Goal: Answer question/provide support: Share knowledge or assist other users

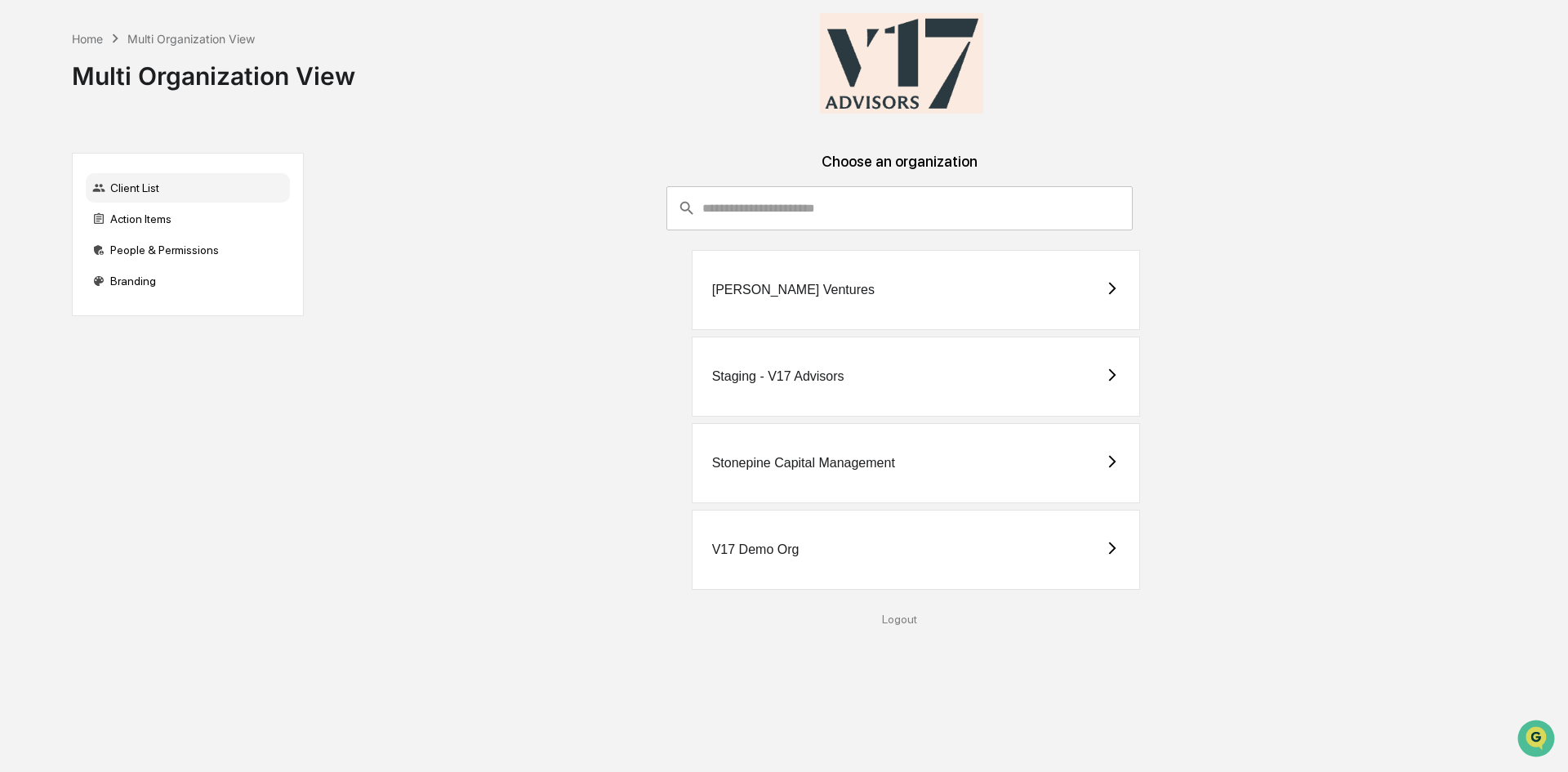
click at [855, 469] on div "Stonepine Capital Management" at bounding box center [804, 462] width 183 height 15
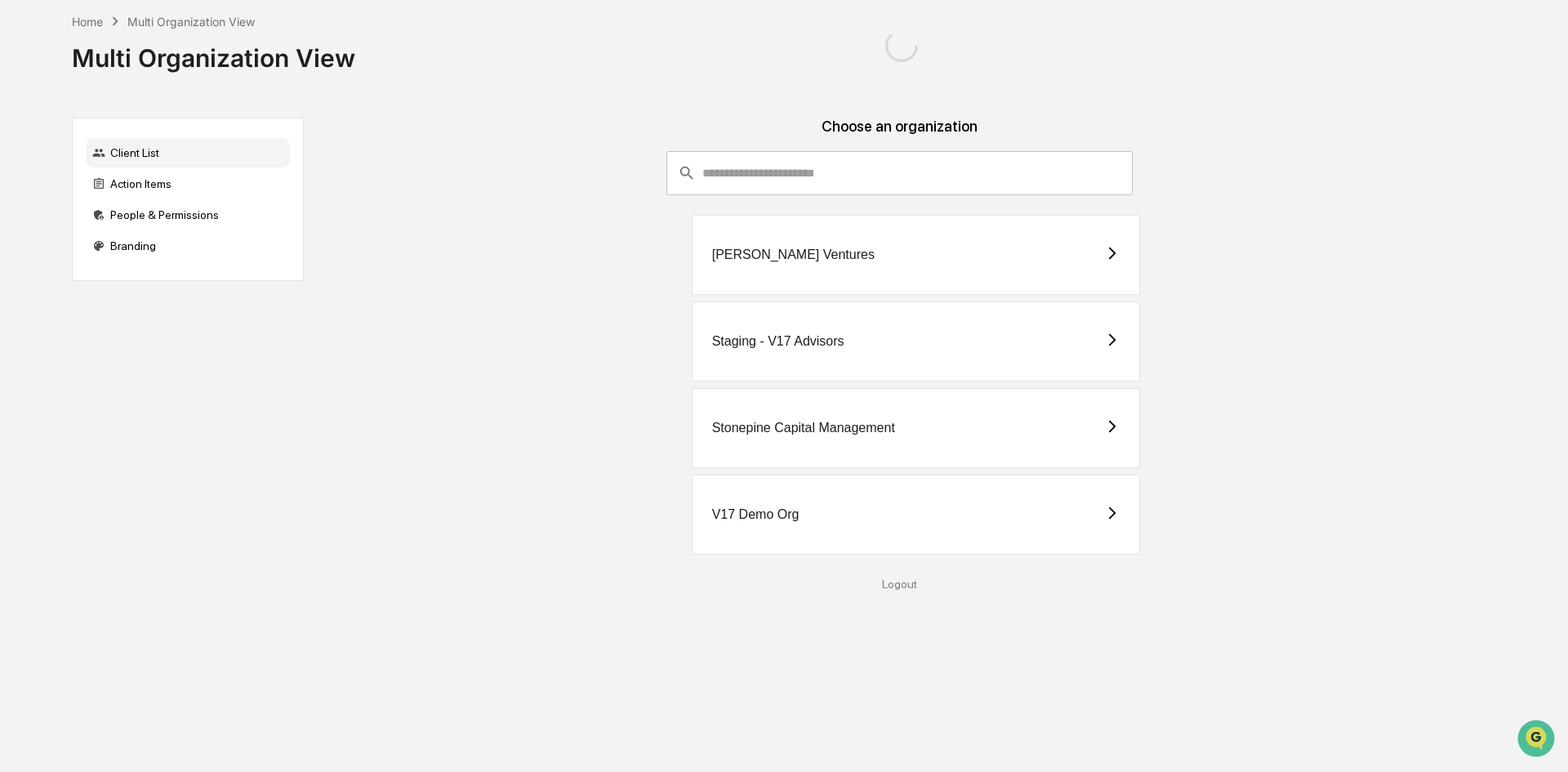
click at [901, 587] on div "Logout" at bounding box center [899, 583] width 1166 height 13
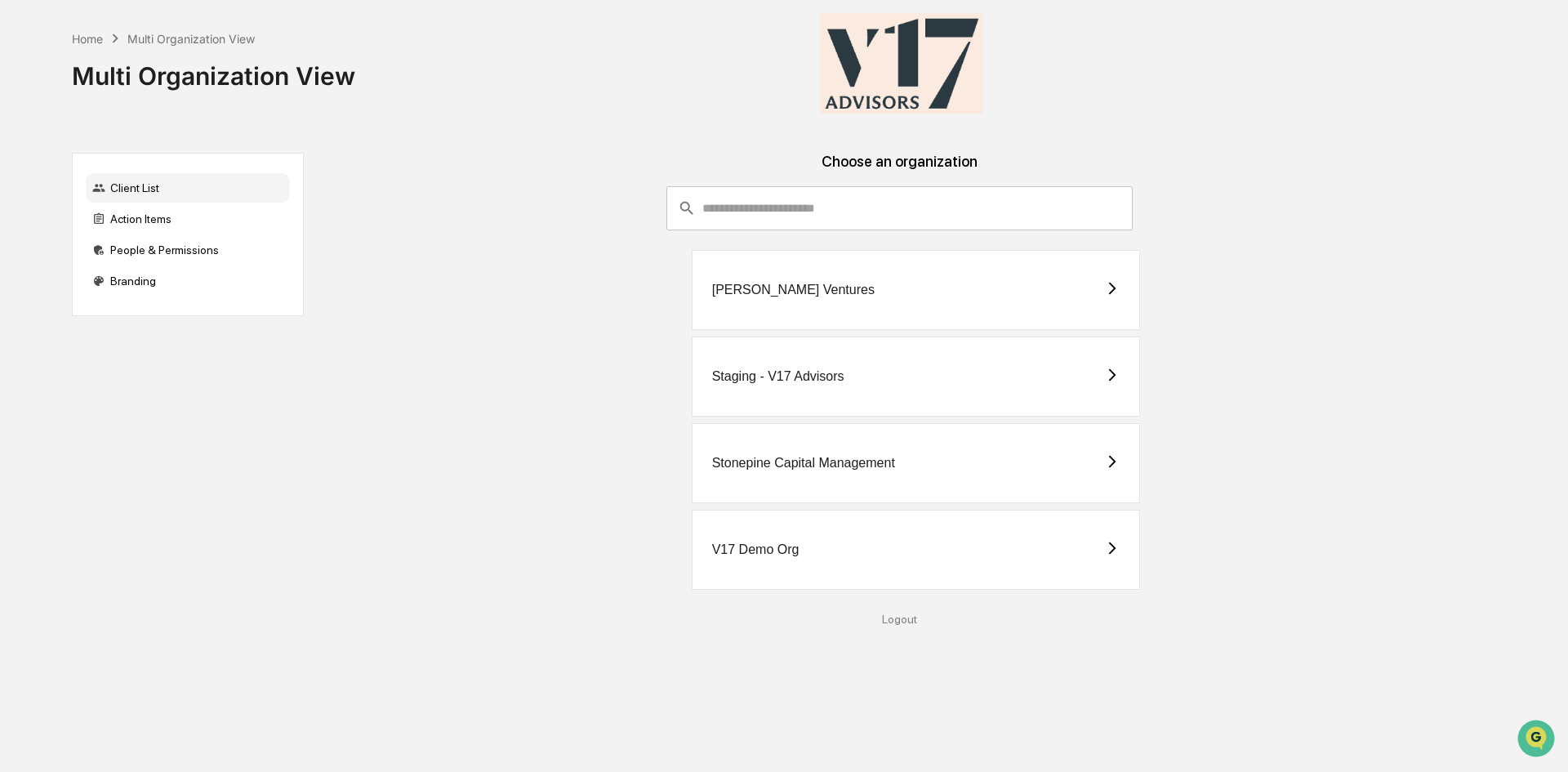
click at [829, 476] on div "Stonepine Capital Management" at bounding box center [916, 462] width 449 height 80
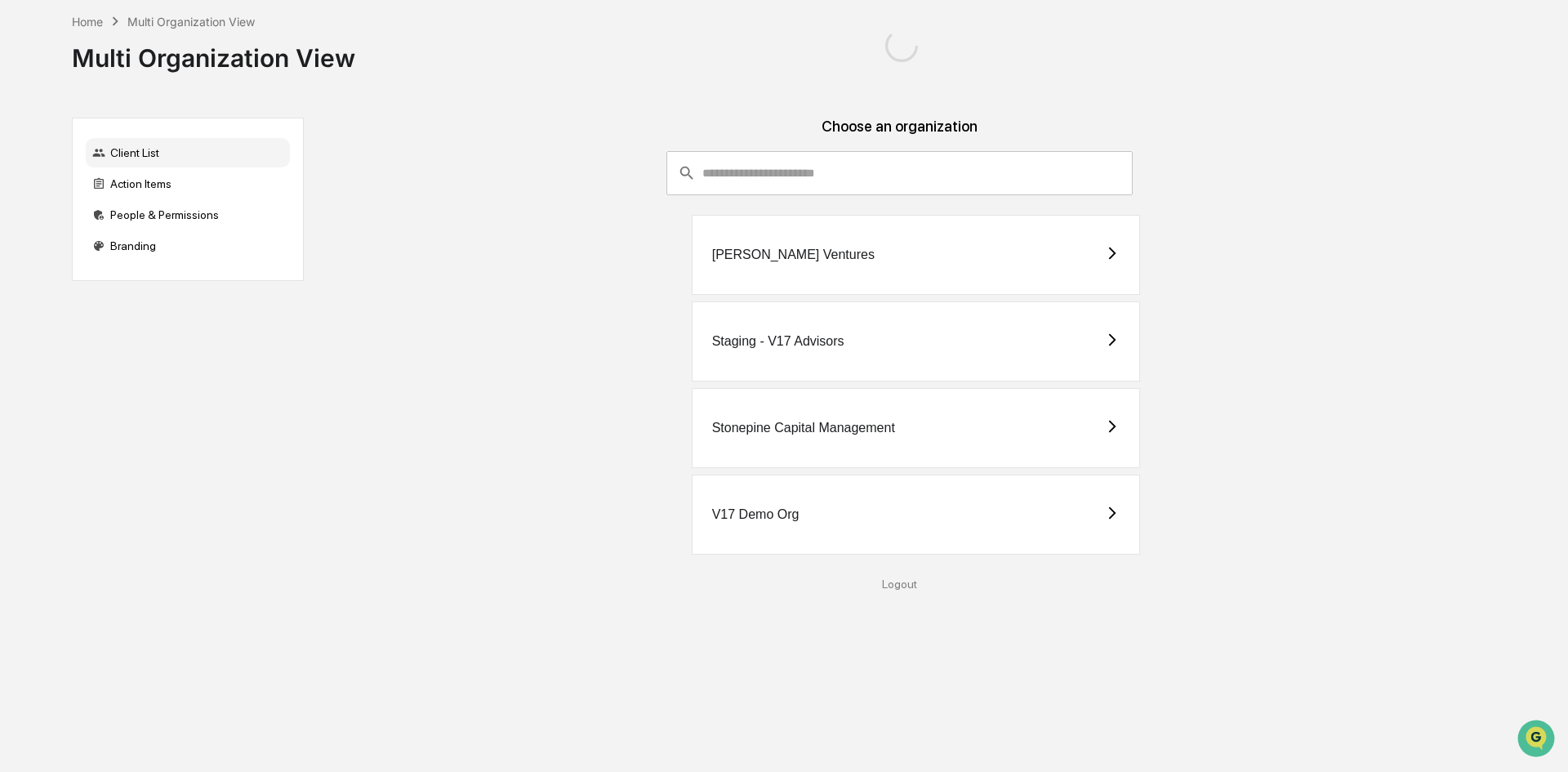
click at [907, 429] on div "Stonepine Capital Management" at bounding box center [916, 427] width 449 height 80
click at [832, 529] on div "V17 Demo Org" at bounding box center [916, 514] width 449 height 80
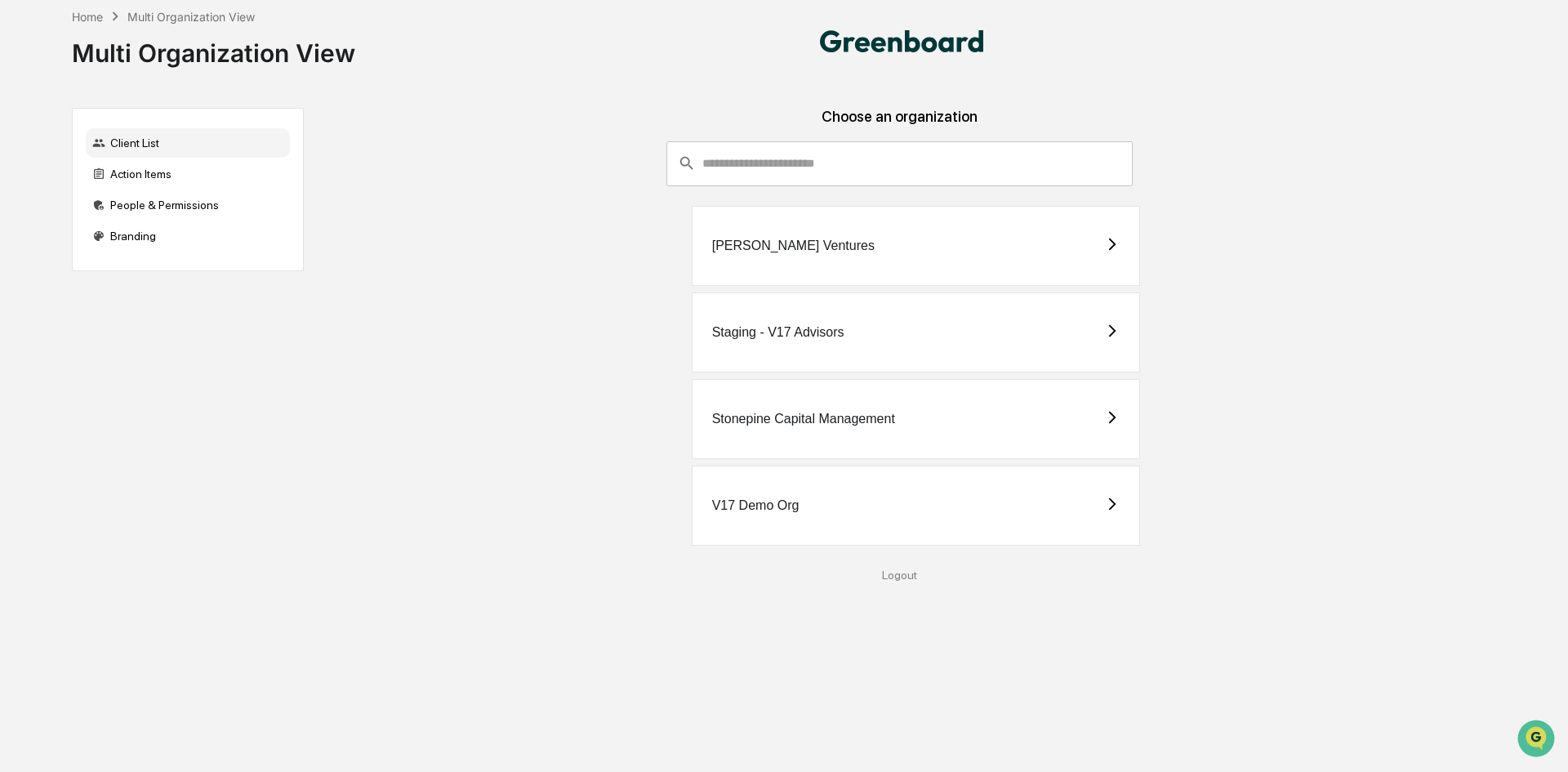
click at [834, 511] on div "V17 Demo Org" at bounding box center [916, 505] width 449 height 80
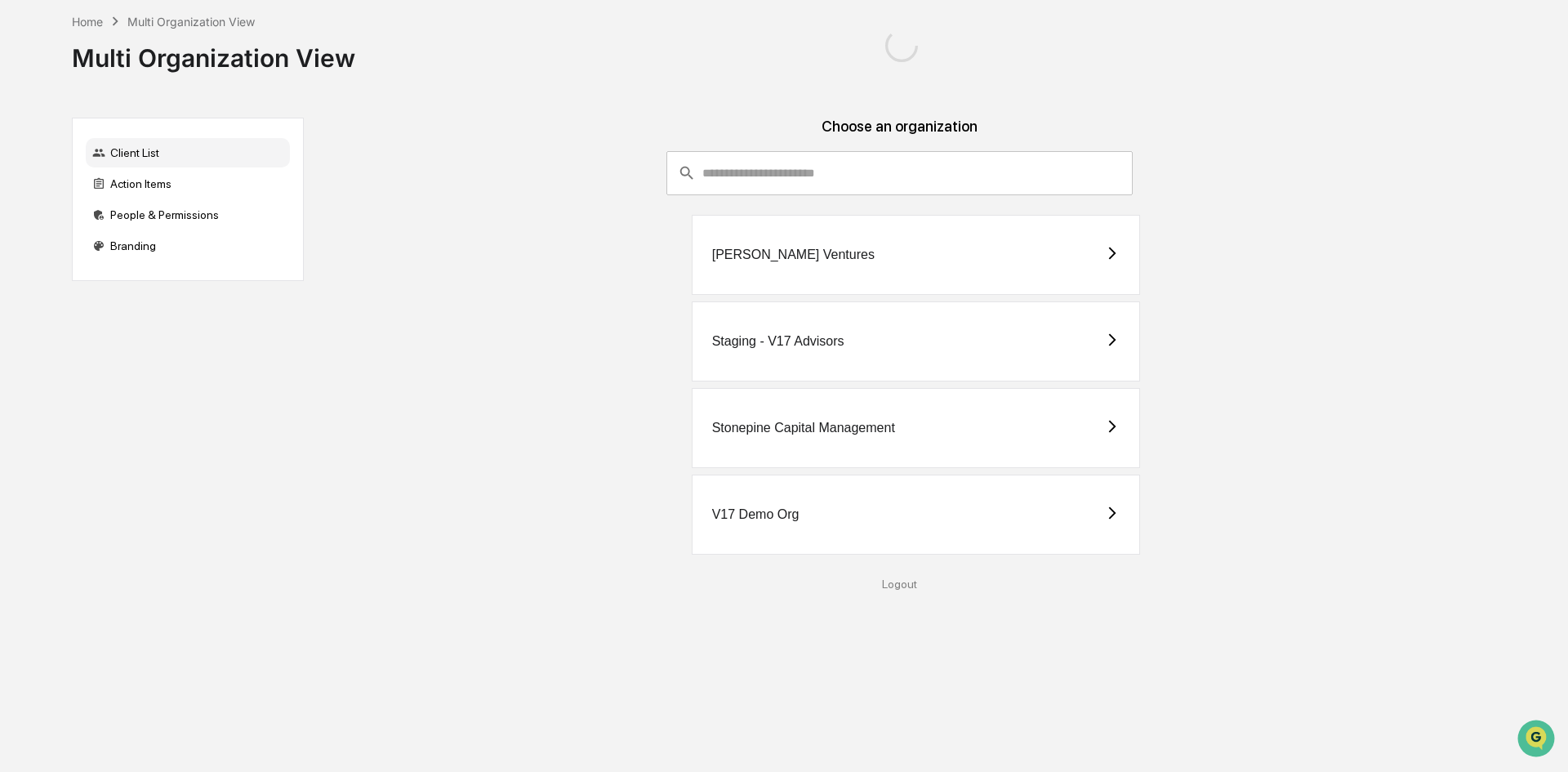
click at [768, 507] on div "V17 Demo Org" at bounding box center [756, 514] width 88 height 15
click at [864, 416] on div "Stonepine Capital Management" at bounding box center [916, 427] width 449 height 80
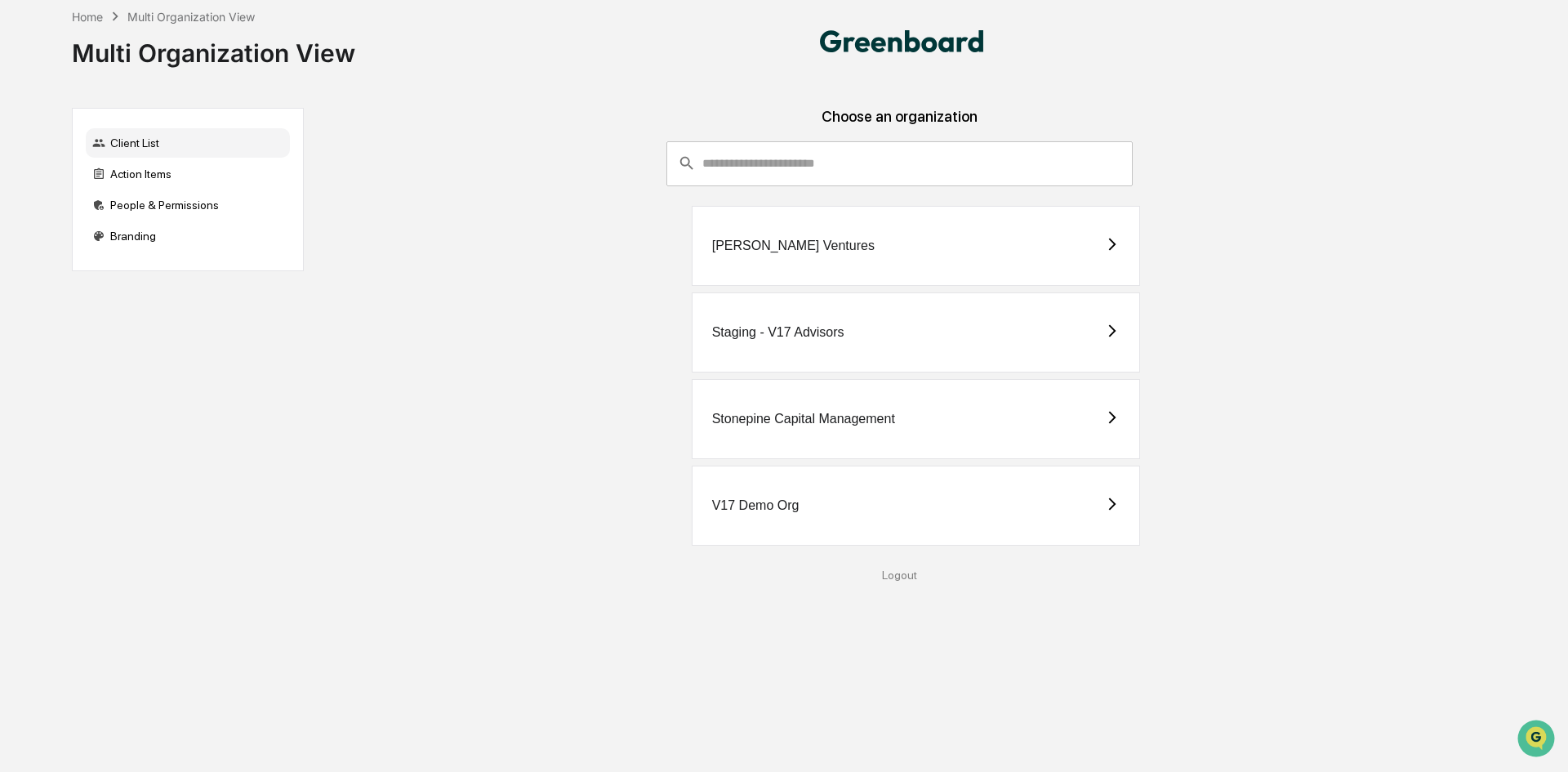
click at [819, 421] on div "Stonepine Capital Management" at bounding box center [804, 418] width 183 height 15
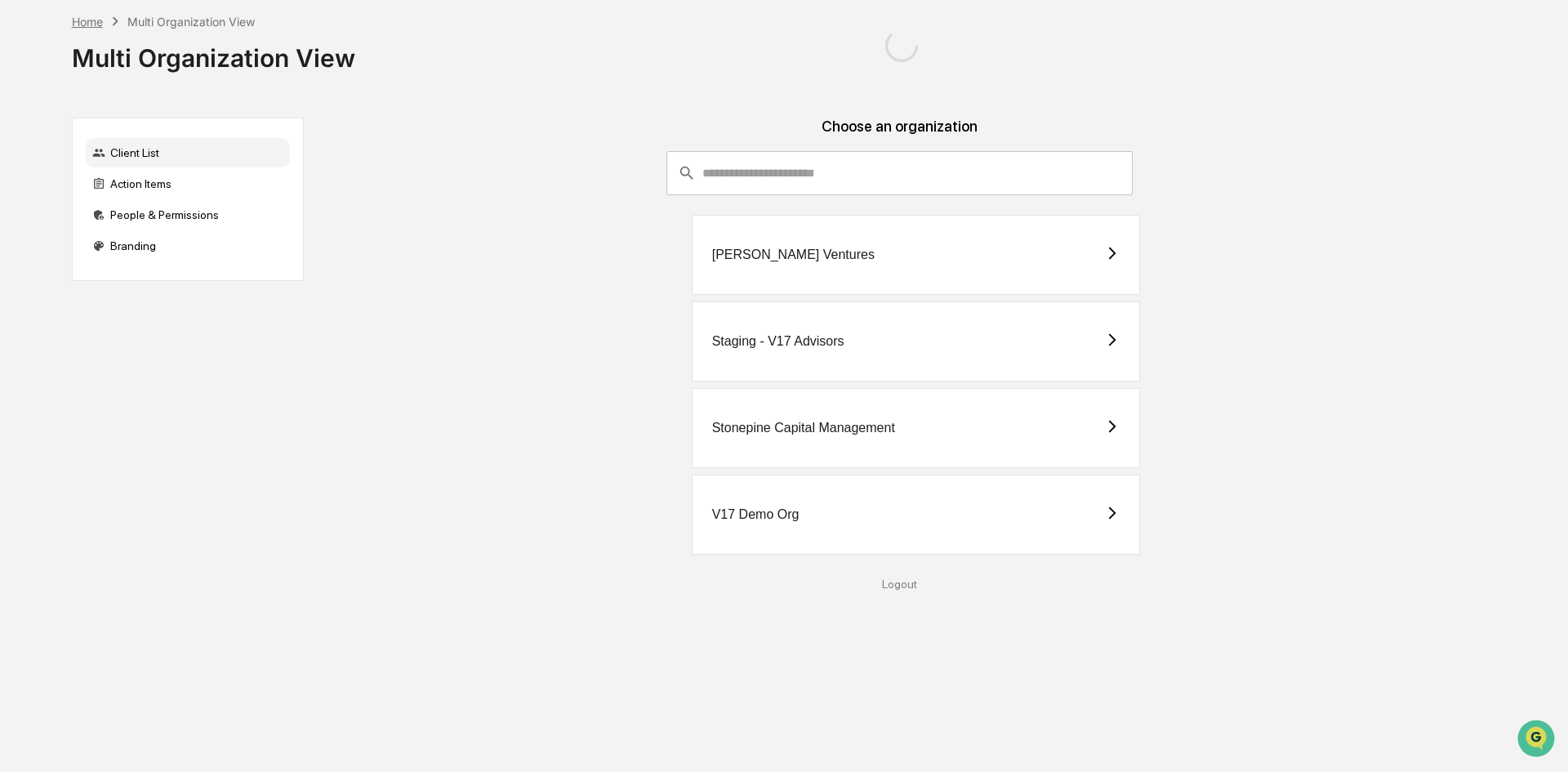
click at [96, 18] on div "Home" at bounding box center [87, 22] width 31 height 14
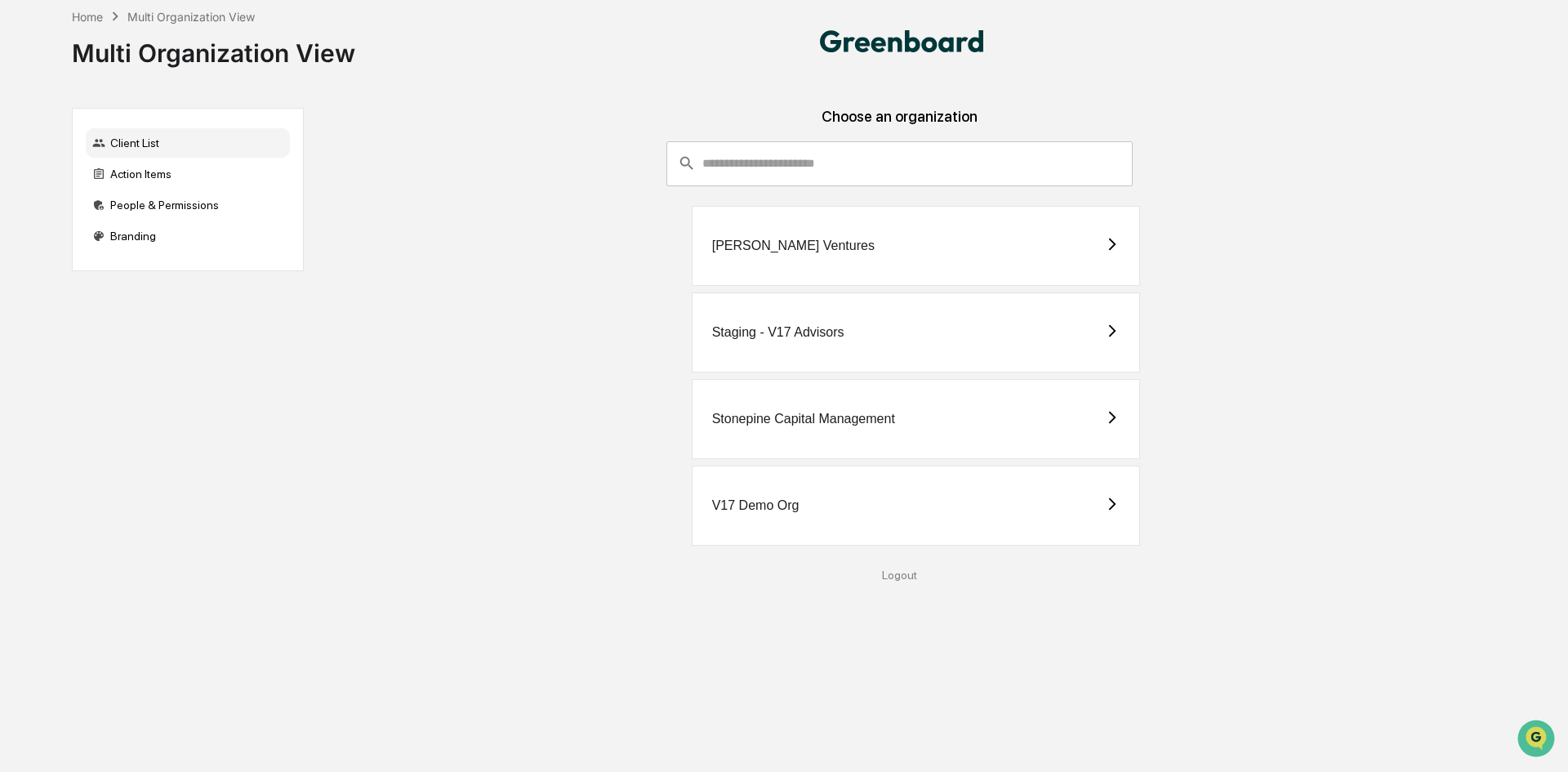
click at [895, 575] on div "Logout" at bounding box center [899, 575] width 1166 height 13
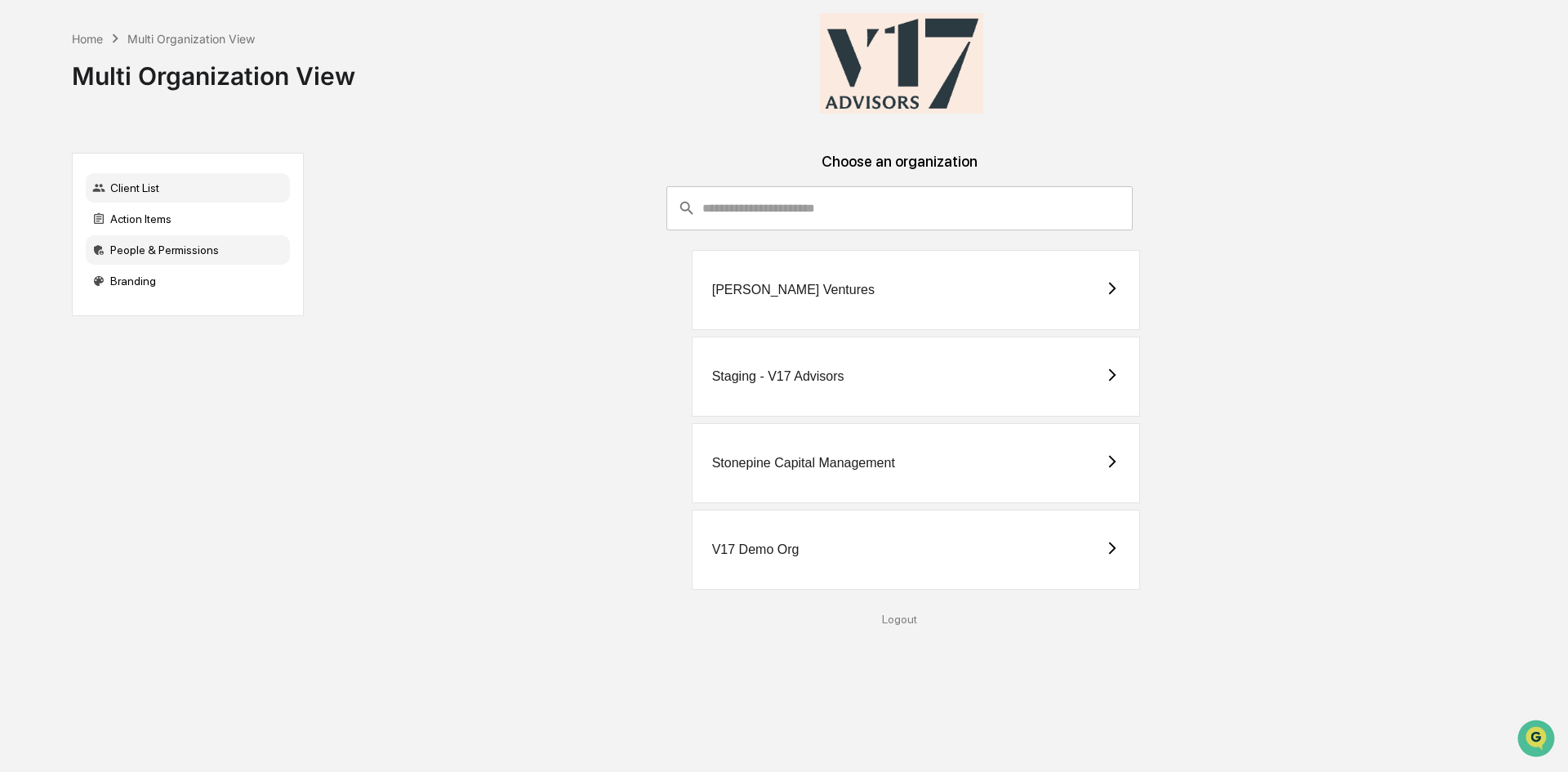
click at [172, 243] on div "People & Permissions" at bounding box center [188, 250] width 204 height 30
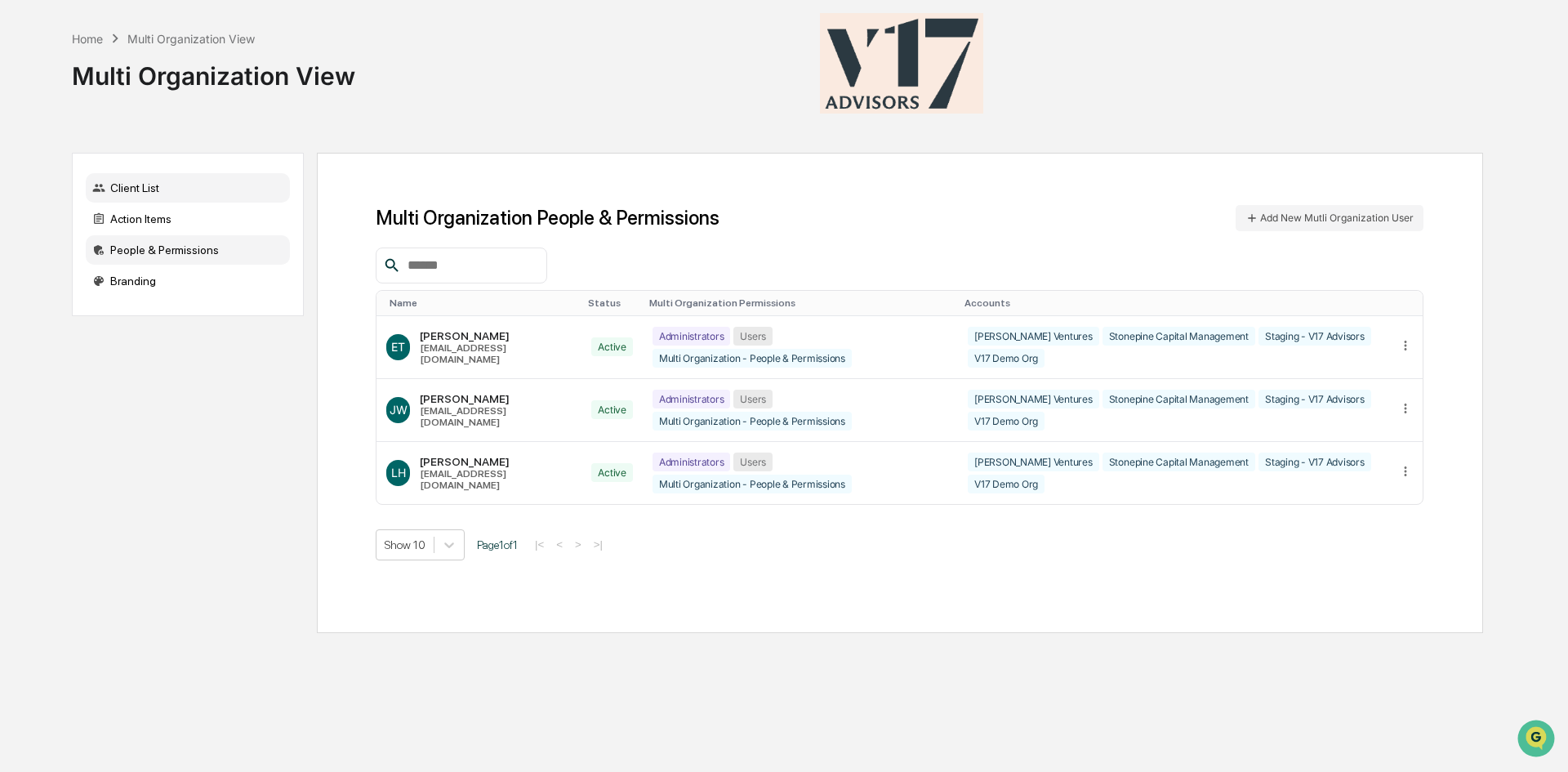
click at [161, 190] on div "Client List" at bounding box center [188, 188] width 204 height 30
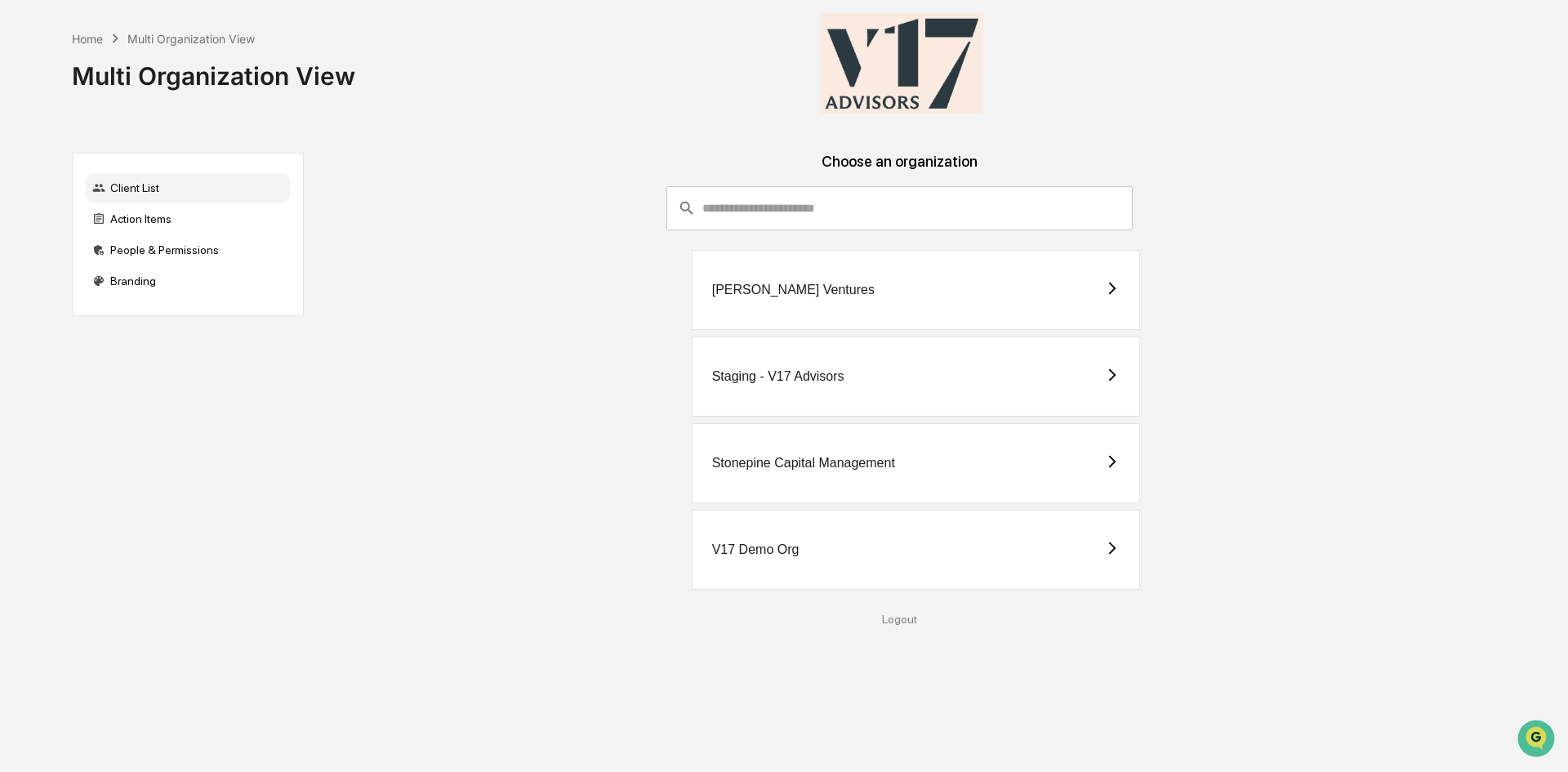
click at [776, 456] on div "Stonepine Capital Management" at bounding box center [804, 462] width 183 height 15
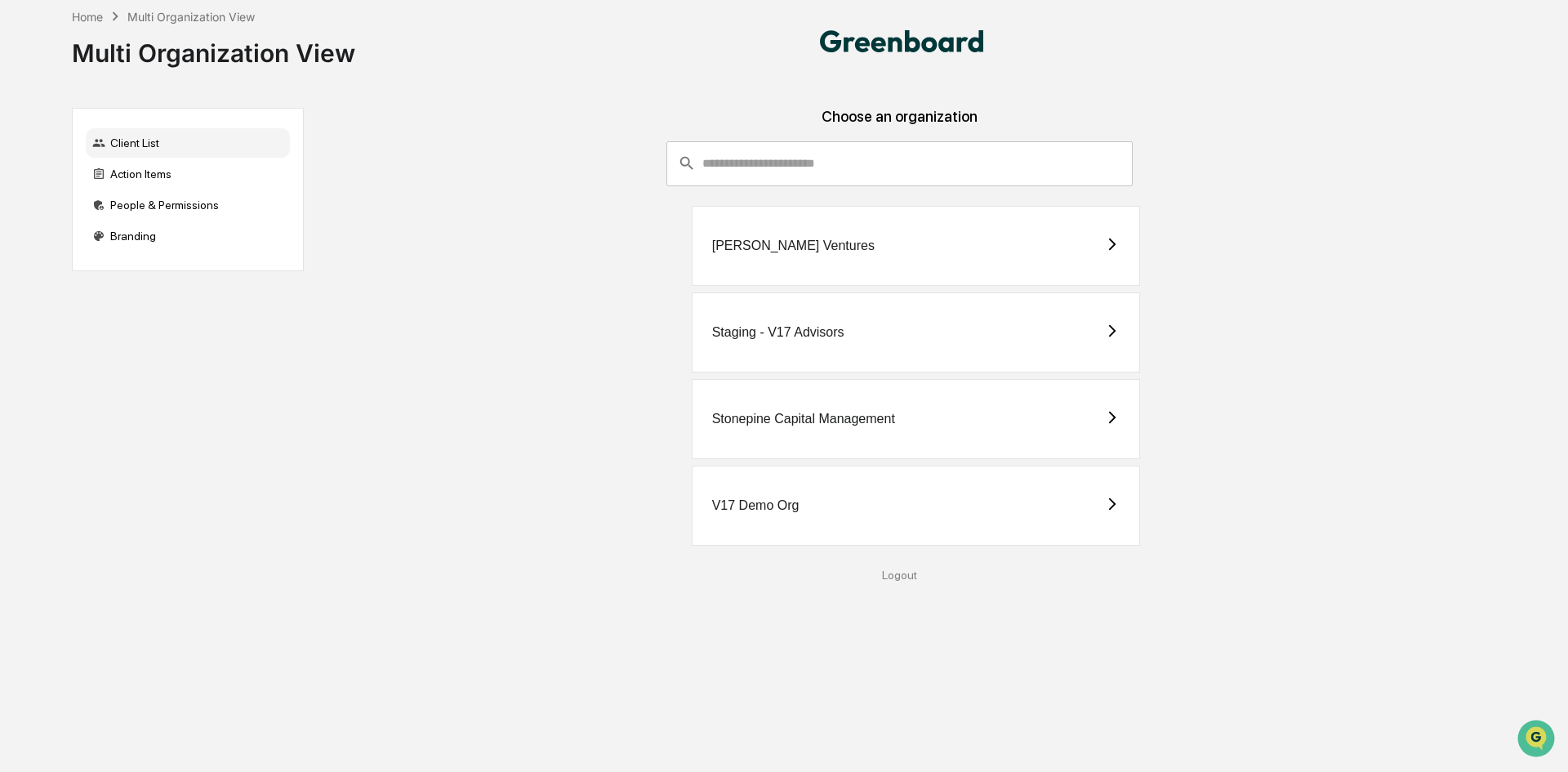
click at [796, 260] on div "[PERSON_NAME] Ventures" at bounding box center [916, 246] width 449 height 80
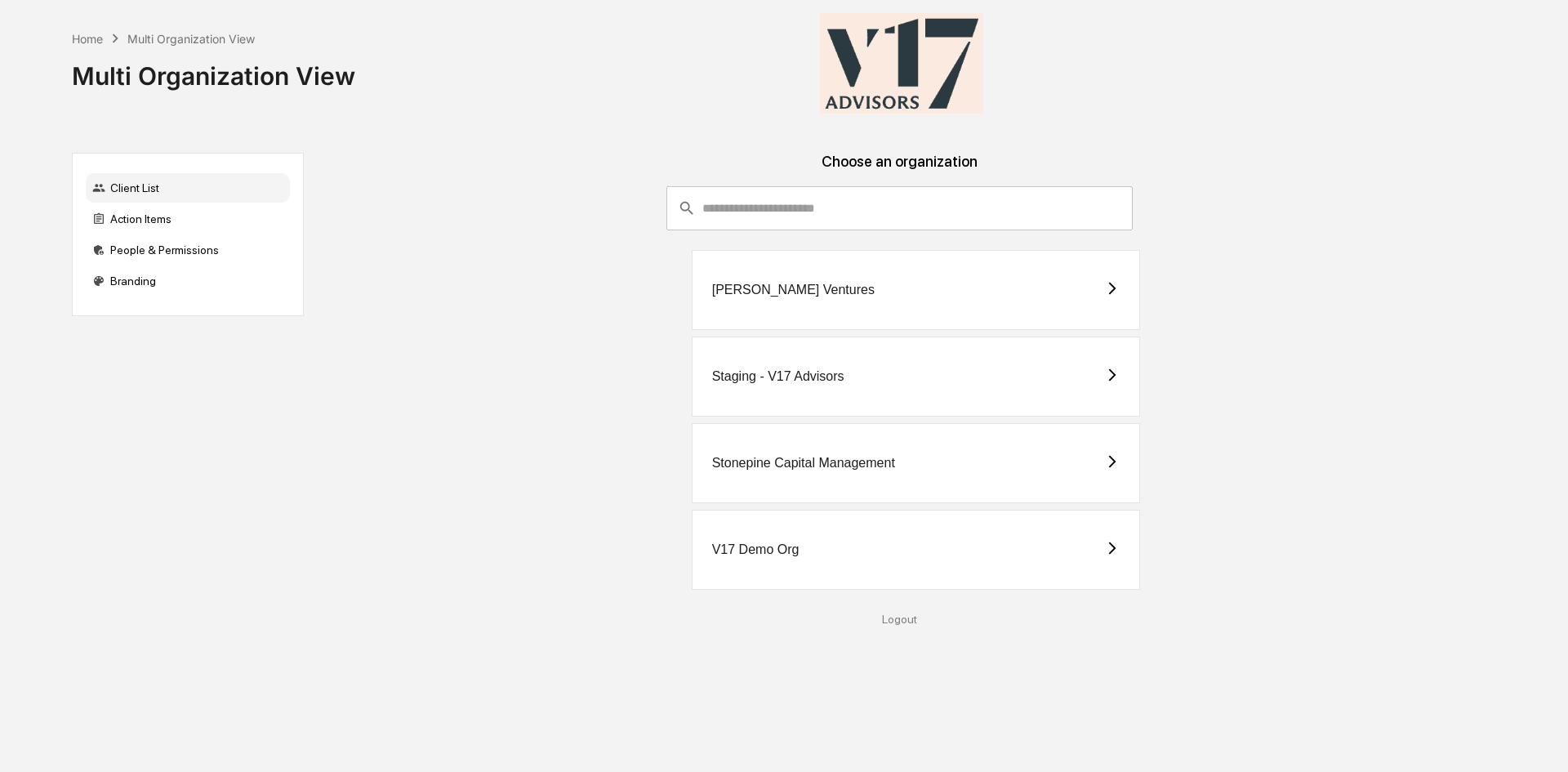
click at [787, 483] on div "Stonepine Capital Management" at bounding box center [916, 462] width 449 height 80
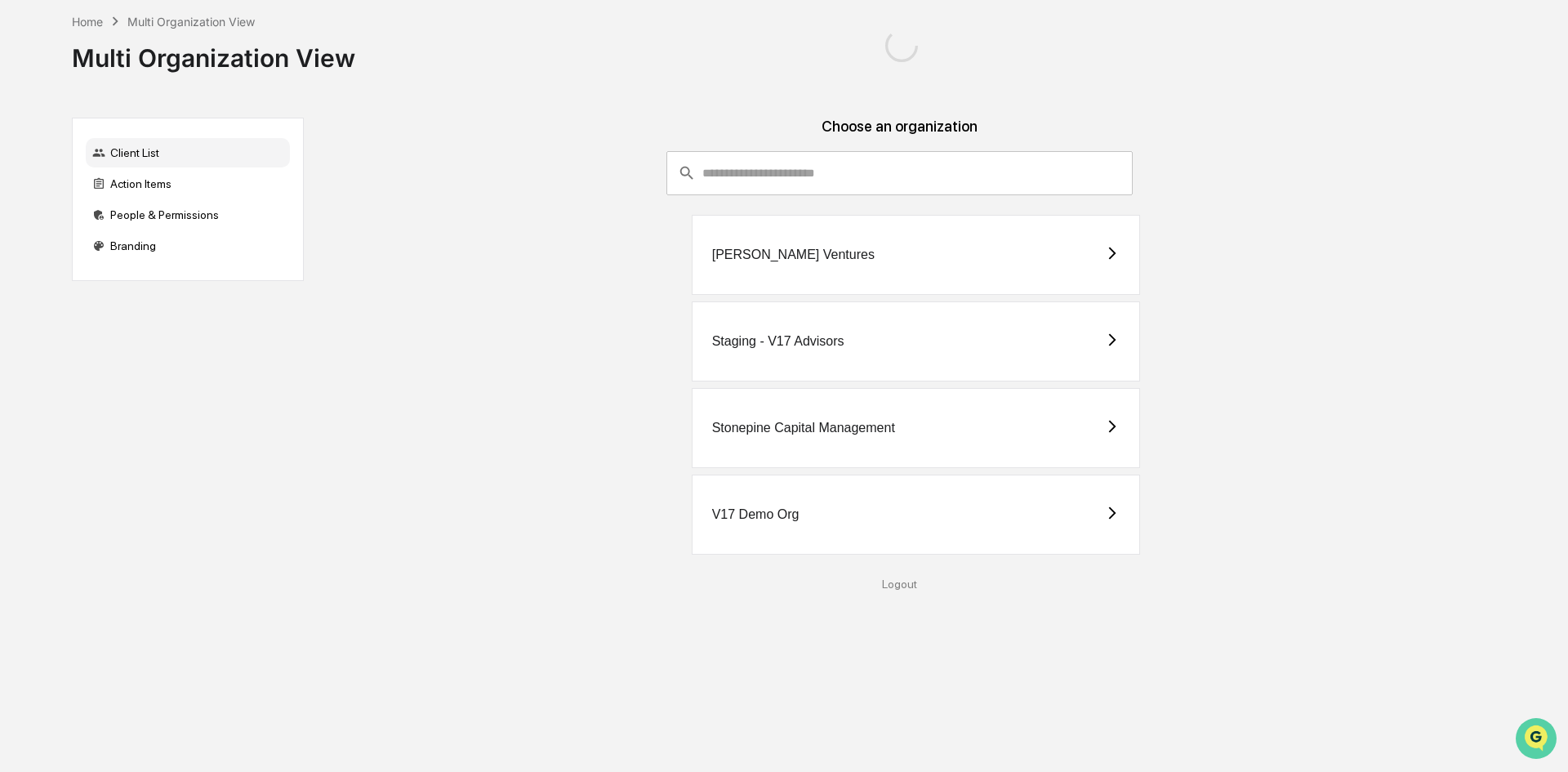
click at [1521, 736] on button "Open customer support" at bounding box center [1536, 738] width 41 height 41
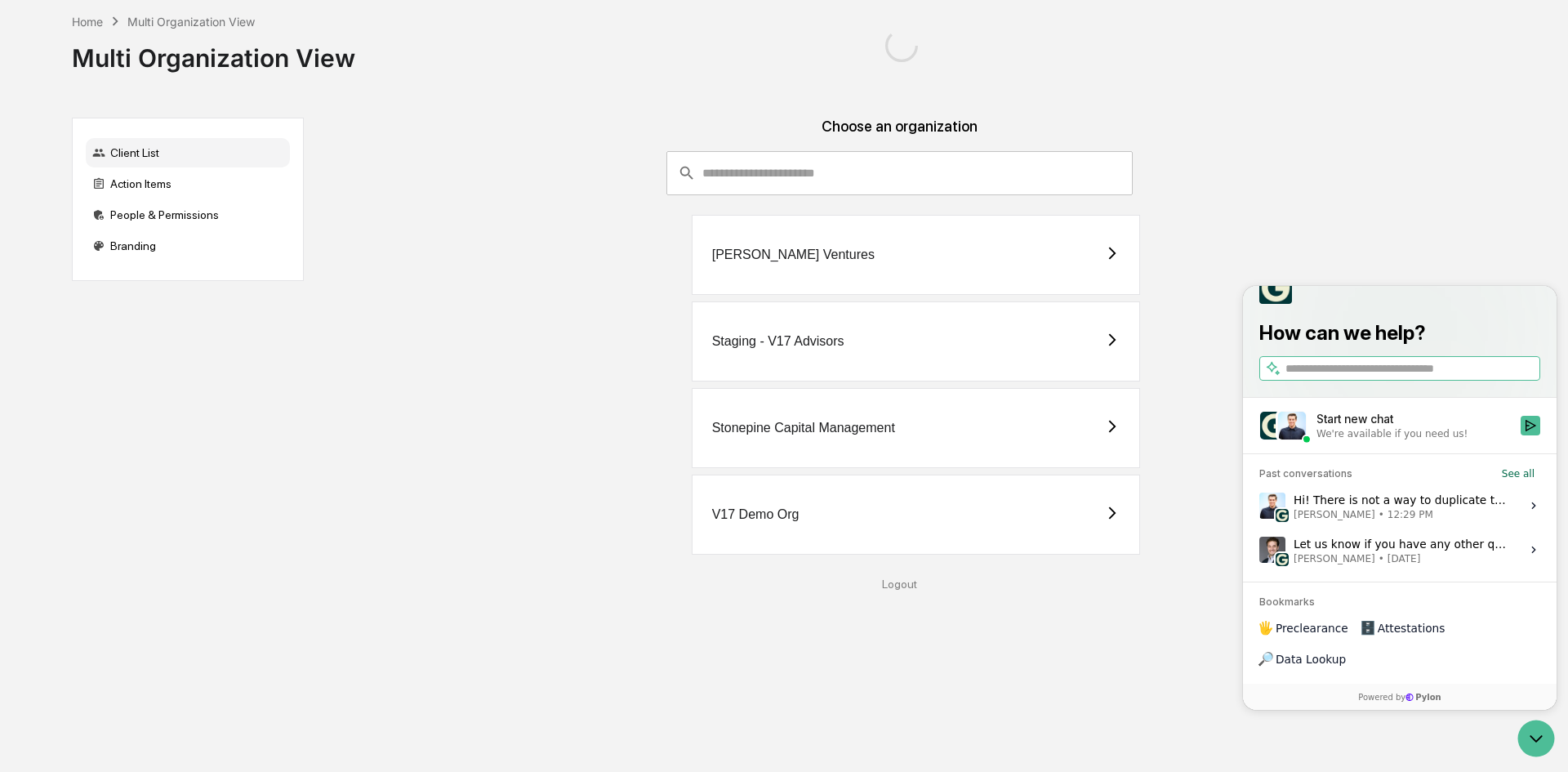
click at [1386, 521] on div "Hi! There is not a way to duplicate tasks currently. We typically recommend tha…" at bounding box center [1402, 504] width 218 height 31
click at [1259, 506] on button "View issue" at bounding box center [1258, 505] width 1 height 1
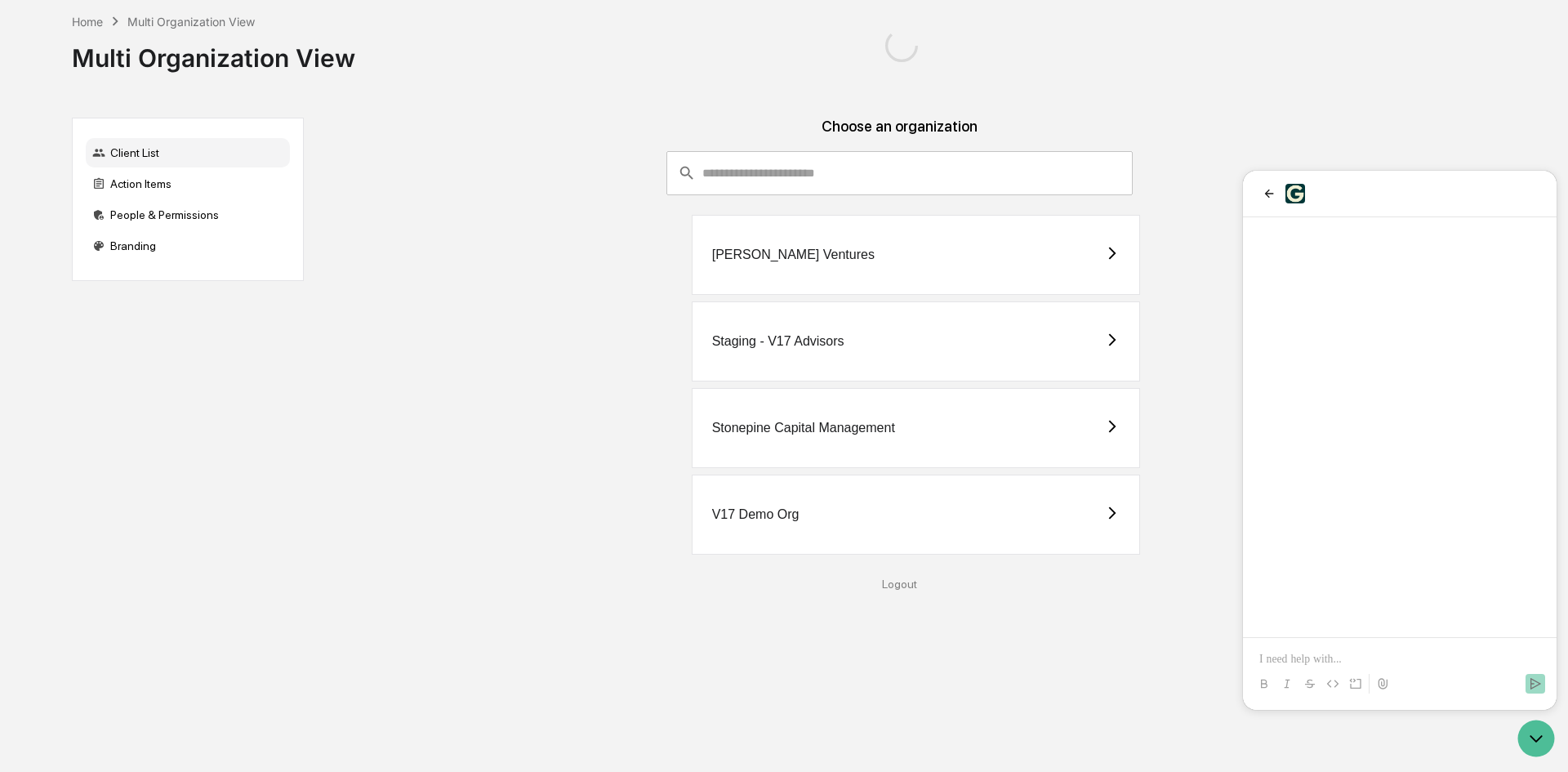
scroll to position [1742, 0]
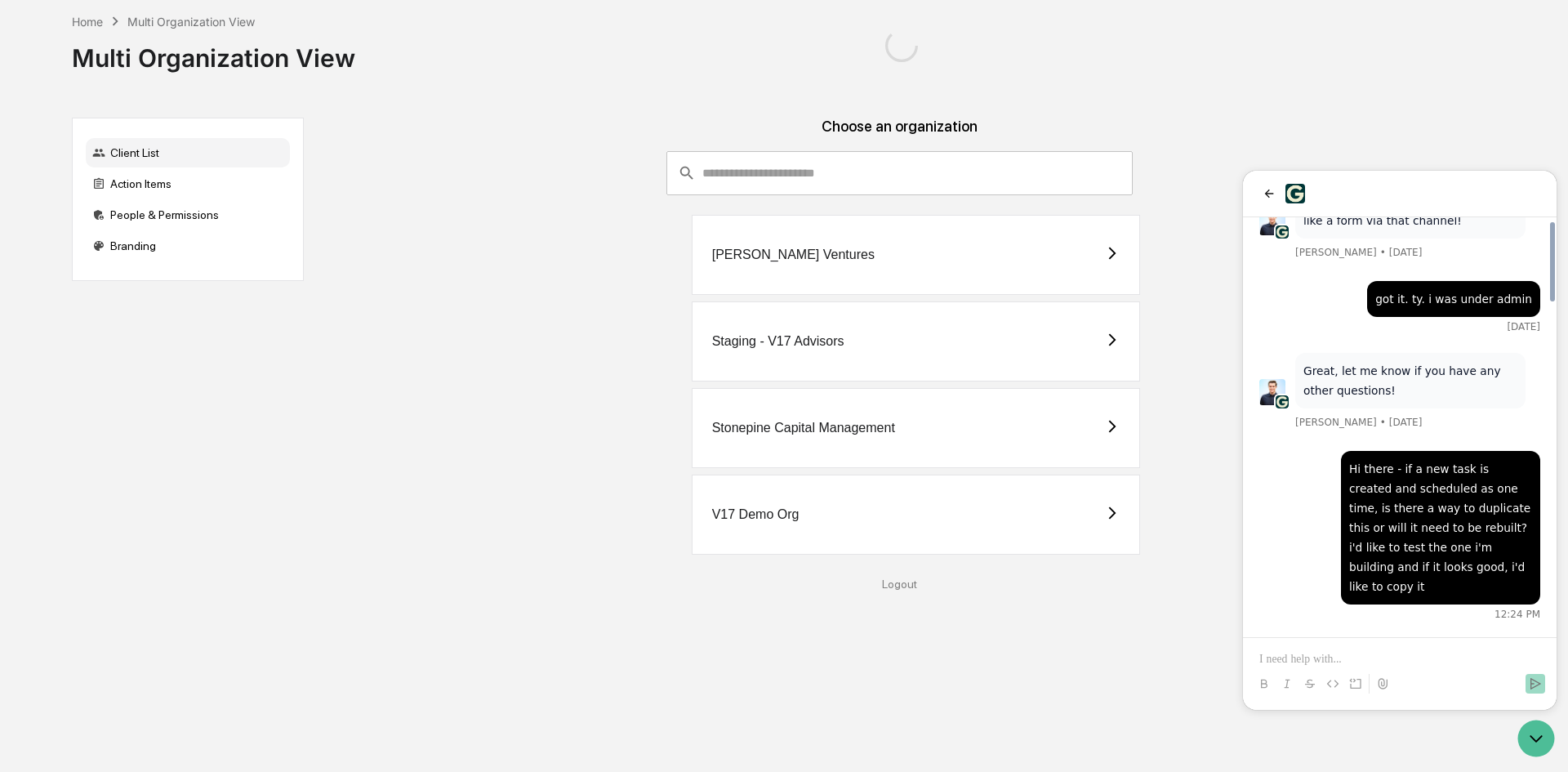
click at [1361, 656] on p at bounding box center [1400, 659] width 281 height 17
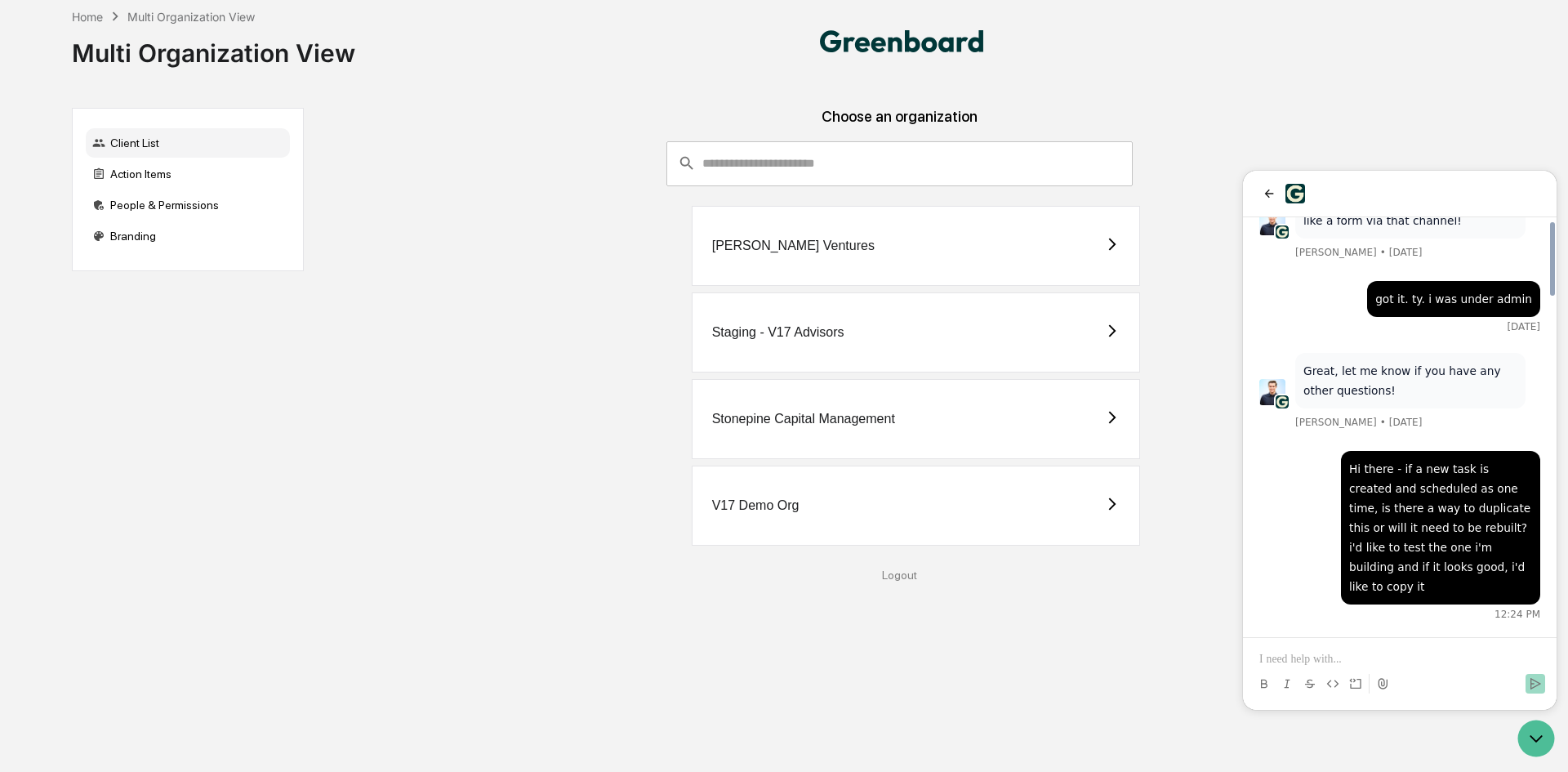
scroll to position [1912, 0]
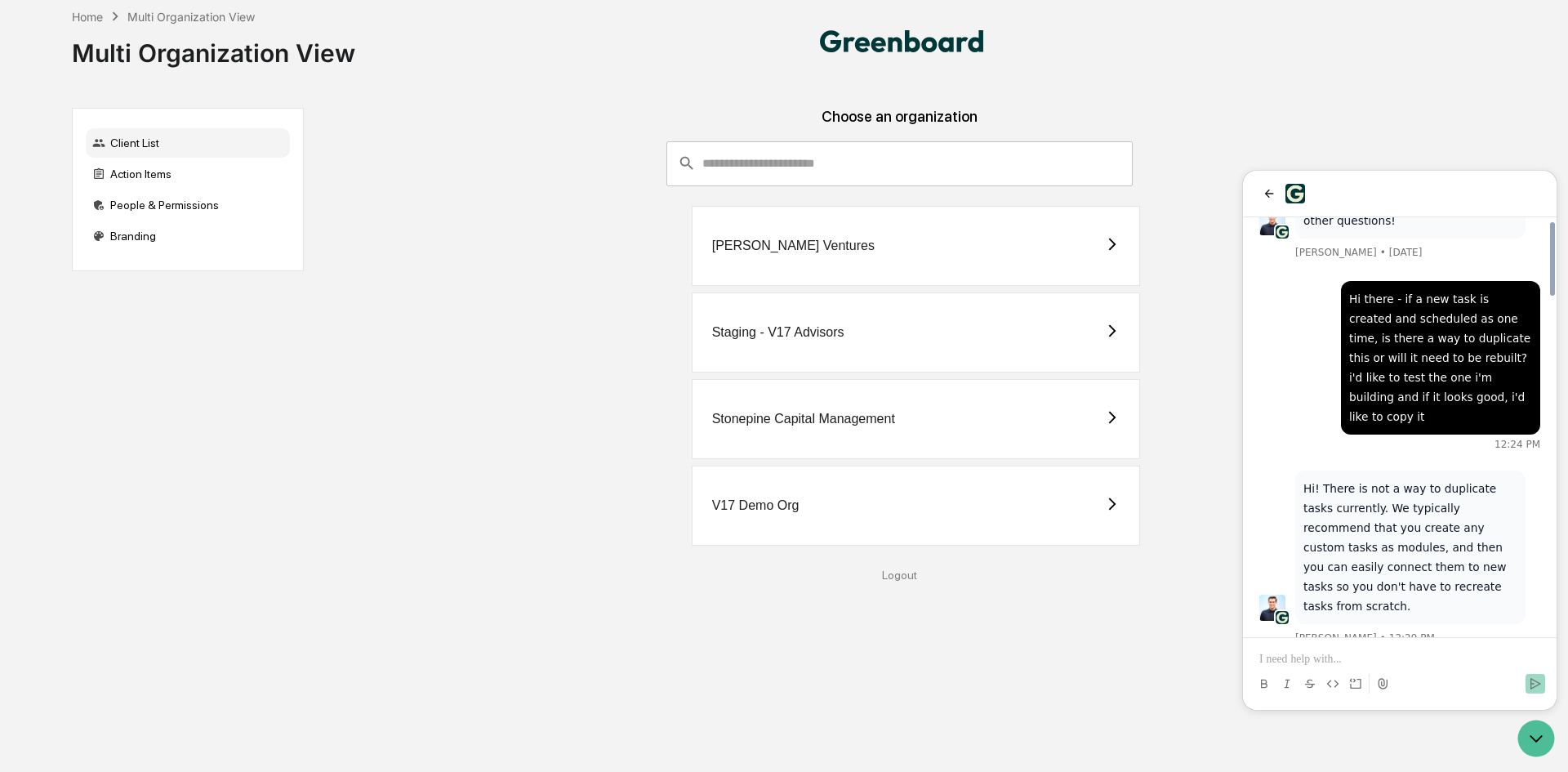
click at [801, 424] on div "Stonepine Capital Management" at bounding box center [916, 418] width 449 height 80
